Goal: Book appointment/travel/reservation

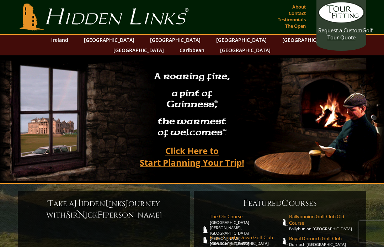
click at [72, 41] on link "Ireland" at bounding box center [60, 40] width 24 height 10
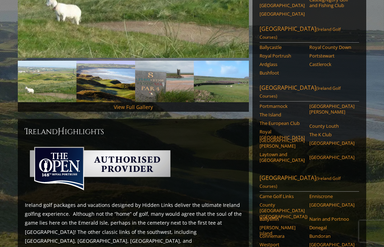
scroll to position [196, 0]
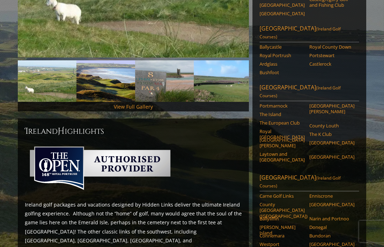
click at [281, 174] on link "[GEOGRAPHIC_DATA] ([GEOGRAPHIC_DATA] Golf Courses)" at bounding box center [308, 183] width 99 height 18
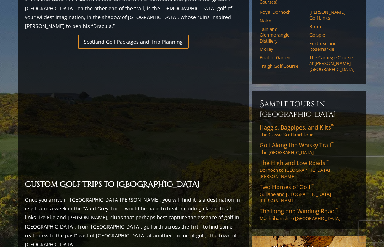
scroll to position [500, 0]
click at [314, 124] on link "Haggis, Bagpipes, and Kilts ™ The Classic Scotland Tour" at bounding box center [308, 131] width 99 height 14
